Goal: Find specific page/section: Find specific page/section

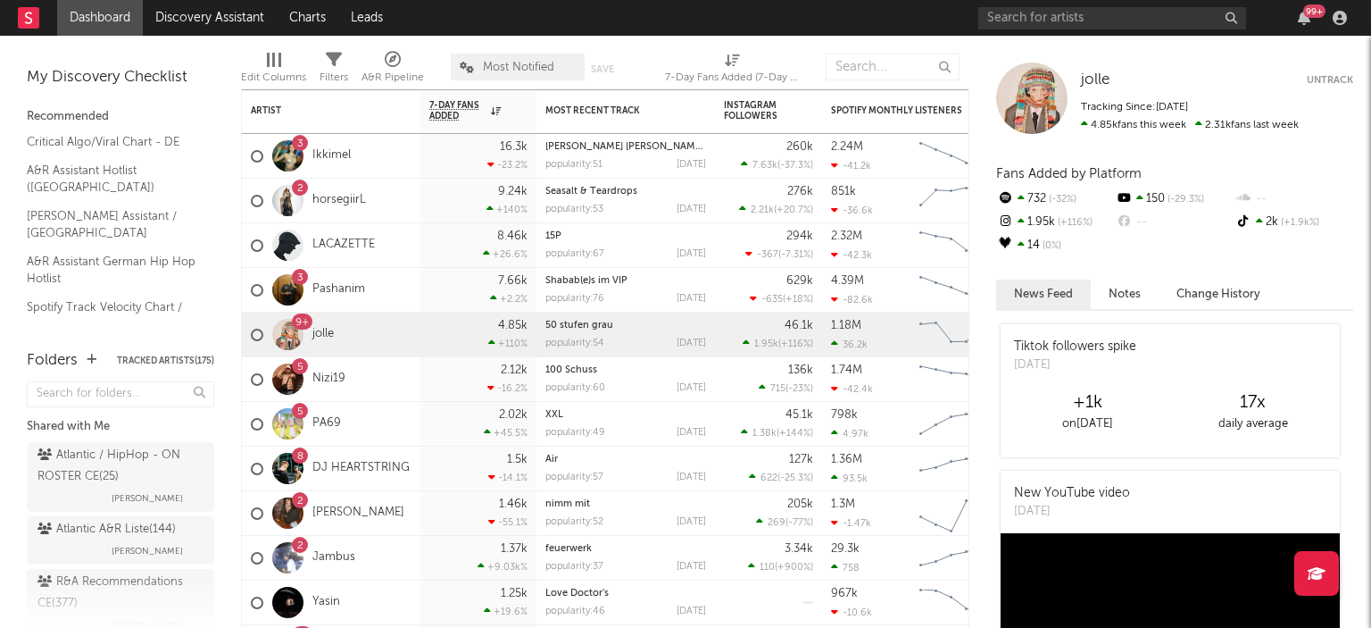
click at [139, 457] on div "Atlantic / HipHop - ON ROSTER CE ( 25 )" at bounding box center [118, 466] width 162 height 43
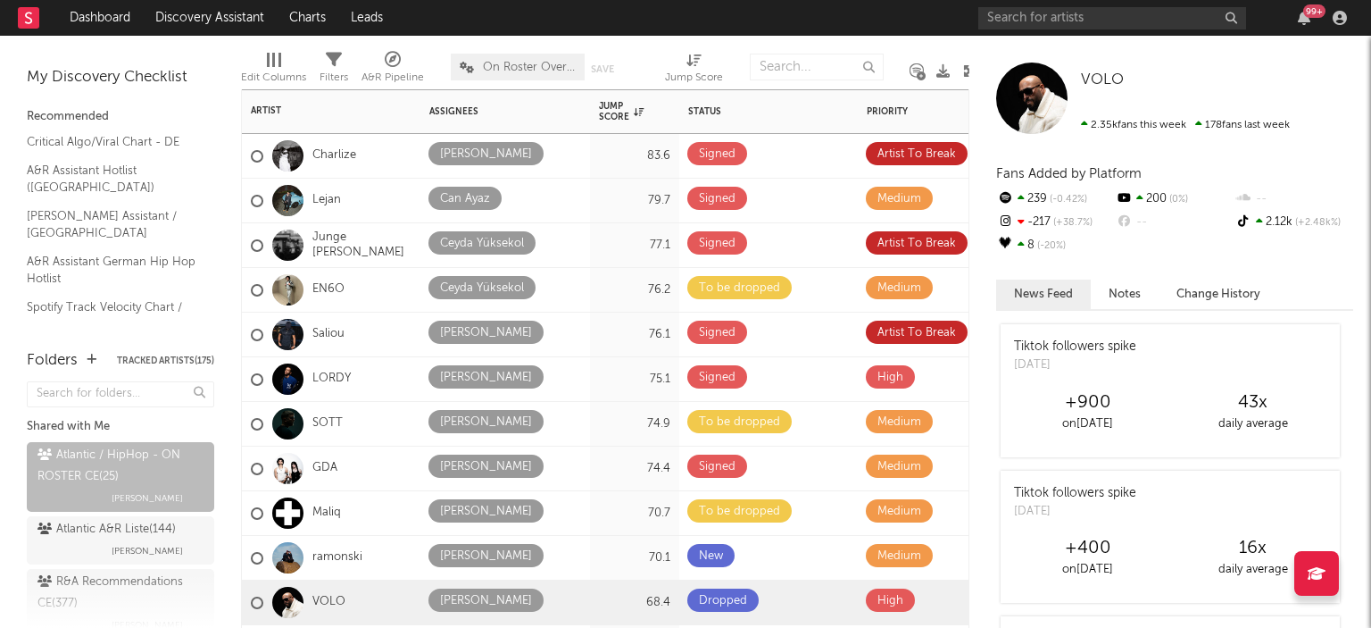
click at [623, 120] on div "Jump Score" at bounding box center [621, 111] width 45 height 21
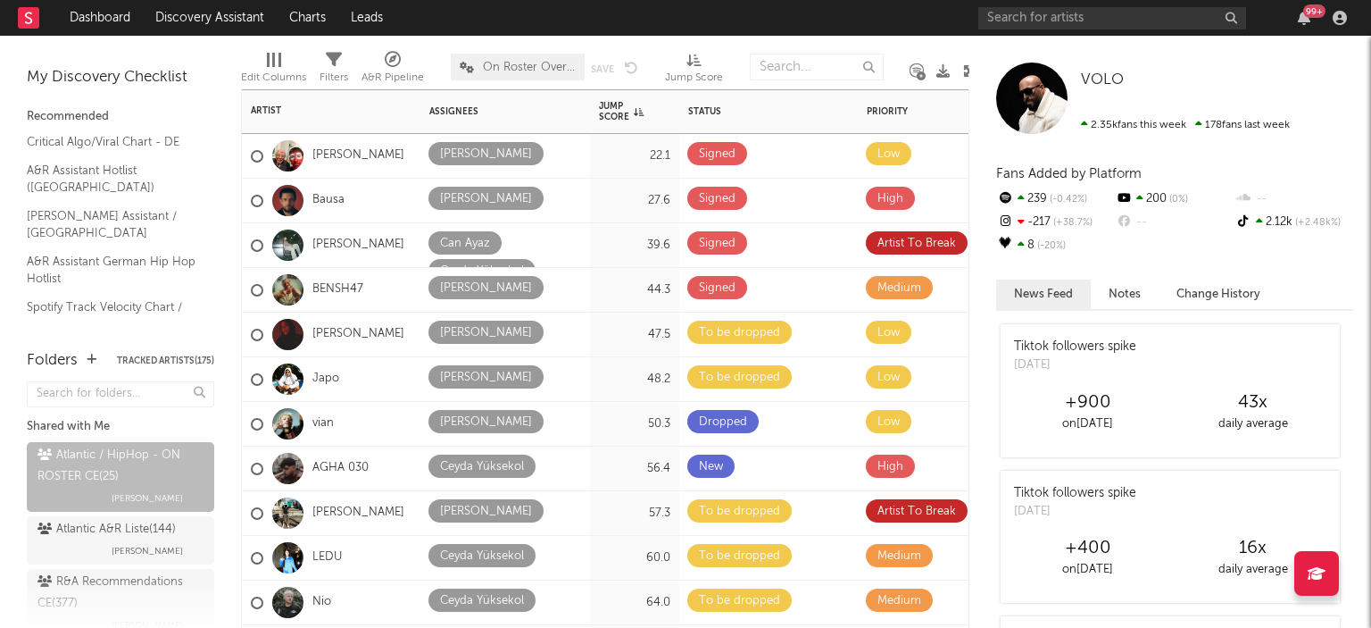
click at [623, 120] on div "Jump Score" at bounding box center [621, 111] width 45 height 21
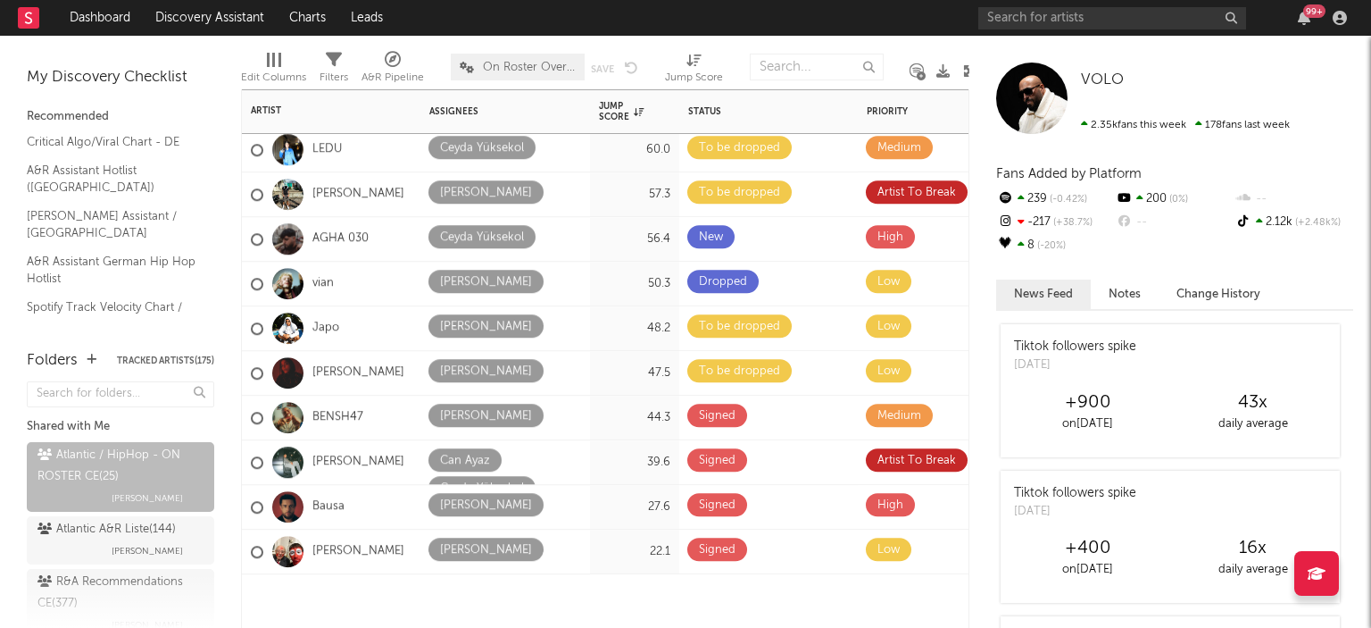
click at [841, 93] on div "Status Edit settings for Status" at bounding box center [768, 111] width 161 height 37
